Goal: Find specific page/section: Find specific page/section

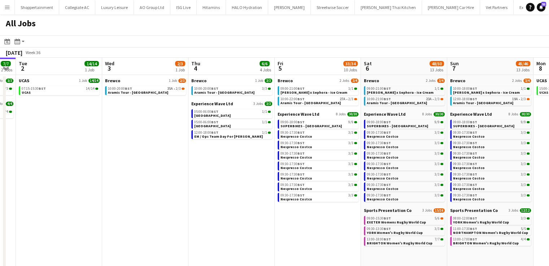
scroll to position [0, 250]
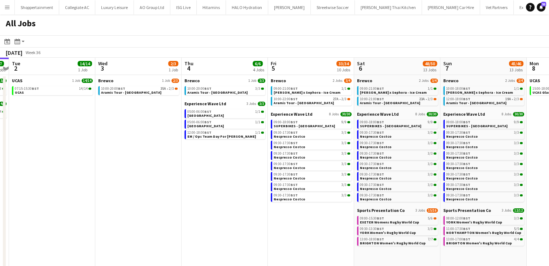
drag, startPoint x: 277, startPoint y: 181, endPoint x: 230, endPoint y: 179, distance: 47.0
click at [230, 179] on app-calendar-viewport "Sat 30 21/21 8 Jobs Sun 31 12/13 3 Jobs Mon 1 7/7 2 Jobs Tue 2 14/14 1 Job Wed …" at bounding box center [274, 216] width 549 height 317
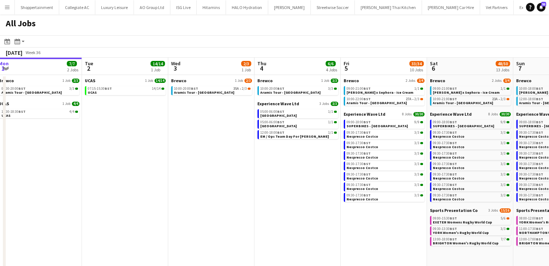
scroll to position [0, 279]
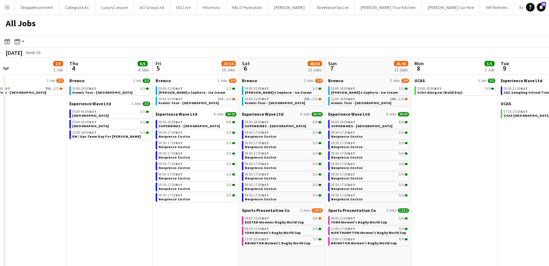
drag, startPoint x: 325, startPoint y: 234, endPoint x: 210, endPoint y: 138, distance: 149.7
click at [210, 138] on app-calendar-viewport "Sun 31 12/13 3 Jobs Mon 1 7/7 2 Jobs Tue 2 14/14 1 Job Wed 3 2/3 1 Job Thu 4 6/…" at bounding box center [274, 216] width 549 height 317
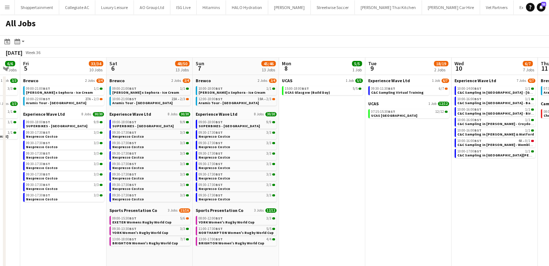
drag, startPoint x: 498, startPoint y: 156, endPoint x: 365, endPoint y: 165, distance: 132.8
click at [365, 165] on app-calendar-viewport "Mon 1 7/7 2 Jobs Tue 2 14/14 1 Job Wed 3 2/3 1 Job Thu 4 6/6 4 Jobs Fri 5 33/34…" at bounding box center [274, 216] width 549 height 317
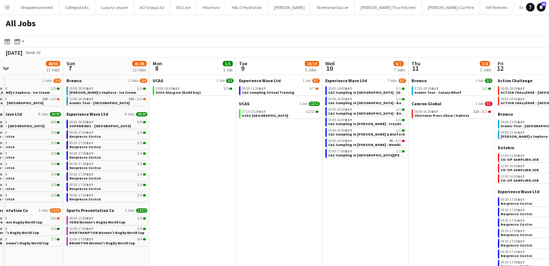
drag, startPoint x: 423, startPoint y: 178, endPoint x: 294, endPoint y: 191, distance: 129.9
click at [294, 191] on app-calendar-viewport "Wed 3 2/3 1 Job Thu 4 6/6 4 Jobs Fri 5 33/34 10 Jobs Sat 6 48/50 13 Jobs Sun 7 …" at bounding box center [274, 216] width 549 height 317
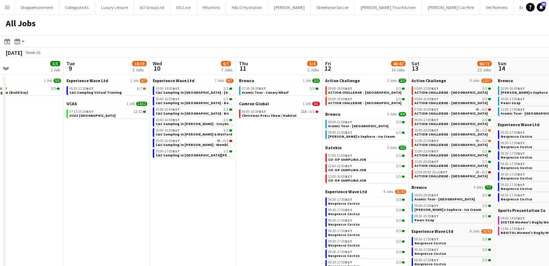
scroll to position [0, 233]
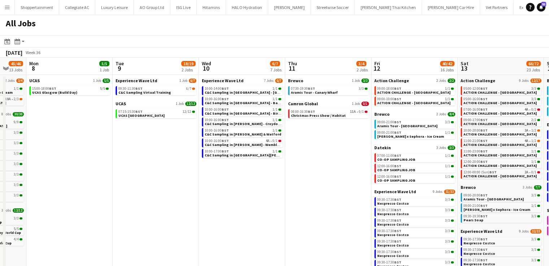
drag, startPoint x: 335, startPoint y: 218, endPoint x: 262, endPoint y: 216, distance: 73.0
click at [262, 216] on app-calendar-viewport "Fri 5 33/34 10 Jobs Sat 6 48/50 13 Jobs Sun 7 45/46 13 Jobs Mon 8 5/5 1 Job Tue…" at bounding box center [274, 216] width 549 height 317
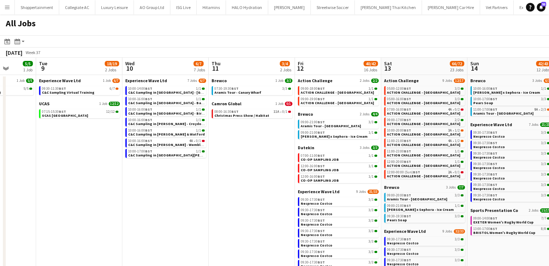
scroll to position [0, 311]
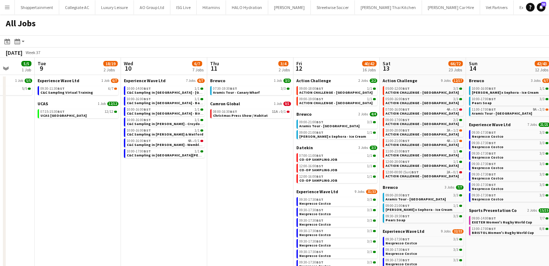
drag, startPoint x: 231, startPoint y: 211, endPoint x: 221, endPoint y: 212, distance: 10.1
click at [221, 212] on app-calendar-viewport "Fri 5 33/34 10 Jobs Sat 6 48/50 13 Jobs Sun 7 45/46 13 Jobs Mon 8 5/5 1 Job Tue…" at bounding box center [274, 216] width 549 height 317
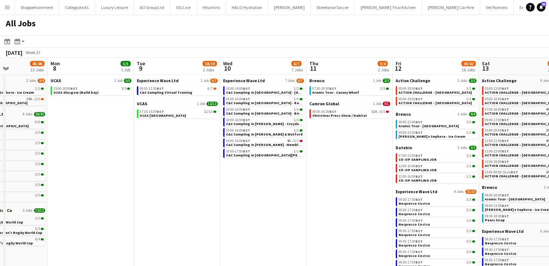
scroll to position [0, 213]
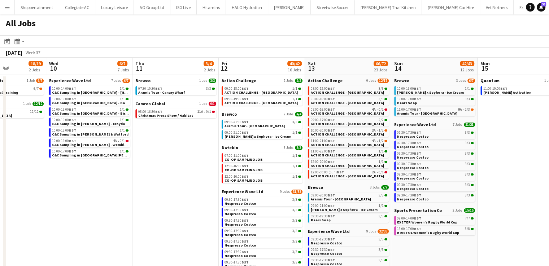
drag, startPoint x: 266, startPoint y: 210, endPoint x: 191, endPoint y: 209, distance: 74.8
click at [191, 209] on app-calendar-viewport "Sun 7 45/46 13 Jobs Mon 8 5/5 1 Job Tue 9 18/19 2 Jobs Wed 10 6/7 7 Jobs Thu 11…" at bounding box center [274, 216] width 549 height 317
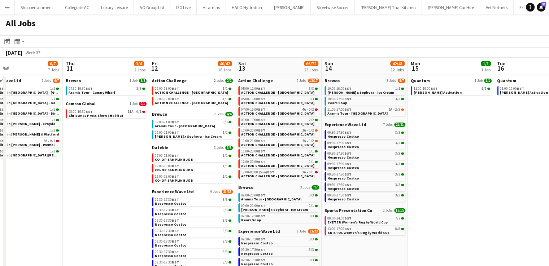
scroll to position [0, 283]
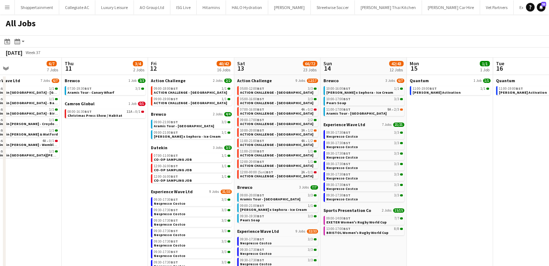
drag, startPoint x: 512, startPoint y: 182, endPoint x: 441, endPoint y: 191, distance: 71.3
click at [441, 191] on app-calendar-viewport "Sun 7 45/46 13 Jobs Mon 8 5/5 1 Job Tue 9 18/19 2 Jobs Wed 10 6/7 7 Jobs Thu 11…" at bounding box center [274, 216] width 549 height 317
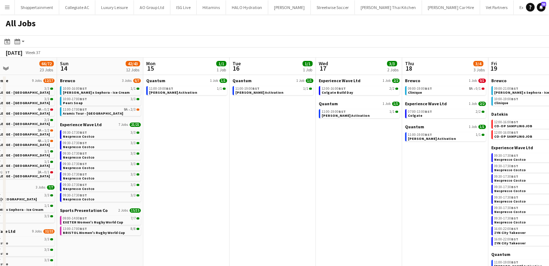
drag, startPoint x: 468, startPoint y: 117, endPoint x: 133, endPoint y: 144, distance: 336.5
click at [133, 144] on app-calendar-viewport "Thu 11 3/4 2 Jobs Fri 12 40/42 16 Jobs Sat 13 66/72 23 Jobs Sun 14 42/43 12 Job…" at bounding box center [274, 216] width 549 height 317
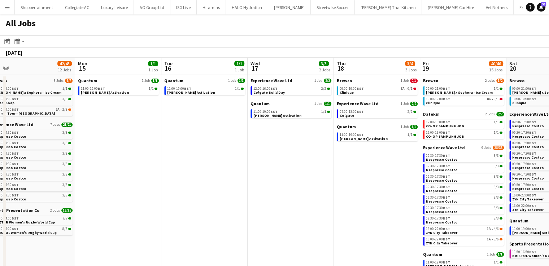
drag, startPoint x: 265, startPoint y: 189, endPoint x: 112, endPoint y: 179, distance: 153.4
click at [112, 179] on app-calendar-viewport "Thu 11 3/4 2 Jobs Fri 12 40/42 16 Jobs Sat 13 66/72 23 Jobs Sun 14 42/43 12 Job…" at bounding box center [274, 216] width 549 height 317
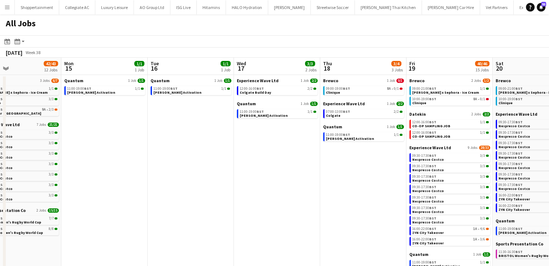
scroll to position [0, 202]
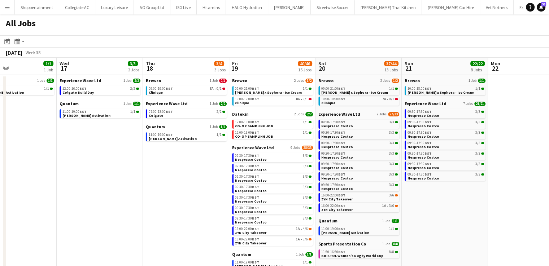
drag, startPoint x: 223, startPoint y: 192, endPoint x: 118, endPoint y: 194, distance: 104.7
click at [118, 194] on app-calendar-viewport "Sun 14 42/43 12 Jobs Mon 15 1/1 1 Job Tue 16 1/1 1 Job Wed 17 3/3 2 Jobs Thu 18…" at bounding box center [274, 216] width 549 height 317
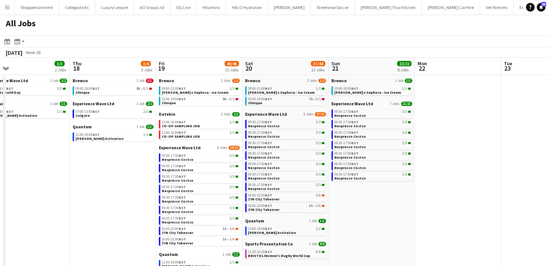
scroll to position [0, 276]
drag, startPoint x: 383, startPoint y: 194, endPoint x: 378, endPoint y: 194, distance: 5.1
click at [378, 194] on app-calendar-viewport "Sun 14 42/43 12 Jobs Mon 15 1/1 1 Job Tue 16 1/1 1 Job Wed 17 3/3 2 Jobs Thu 18…" at bounding box center [274, 216] width 549 height 317
